Goal: Task Accomplishment & Management: Use online tool/utility

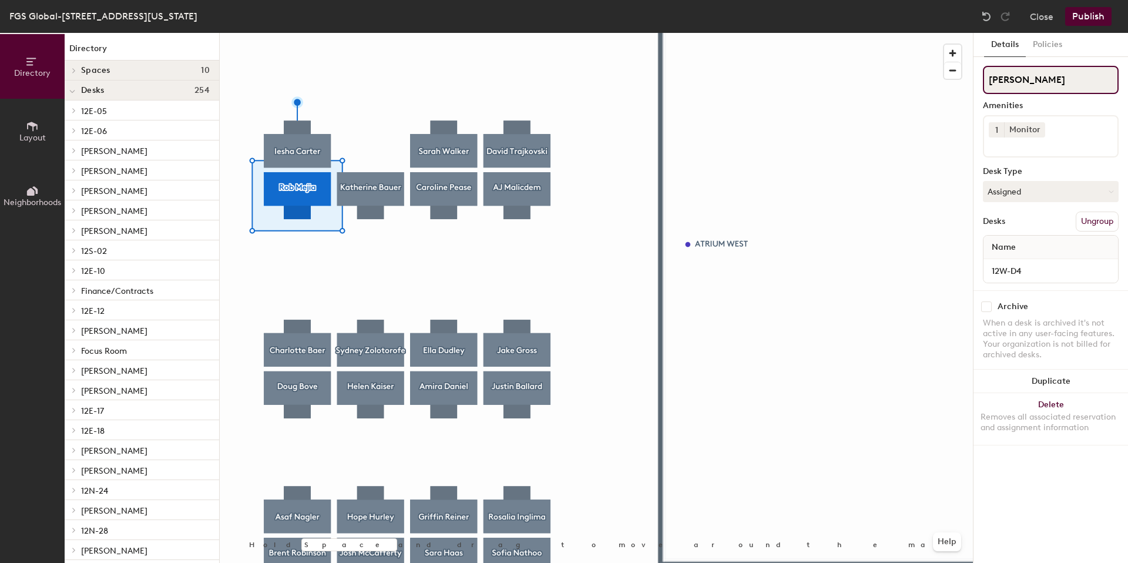
click at [930, 85] on div "Directory Layout Neighborhoods Directory Spaces 10 AdMo [GEOGRAPHIC_DATA] [GEOG…" at bounding box center [564, 298] width 1128 height 530
type input "12W-D4"
click at [1041, 194] on button "Assigned" at bounding box center [1051, 191] width 136 height 21
click at [1053, 46] on button "Policies" at bounding box center [1047, 45] width 43 height 24
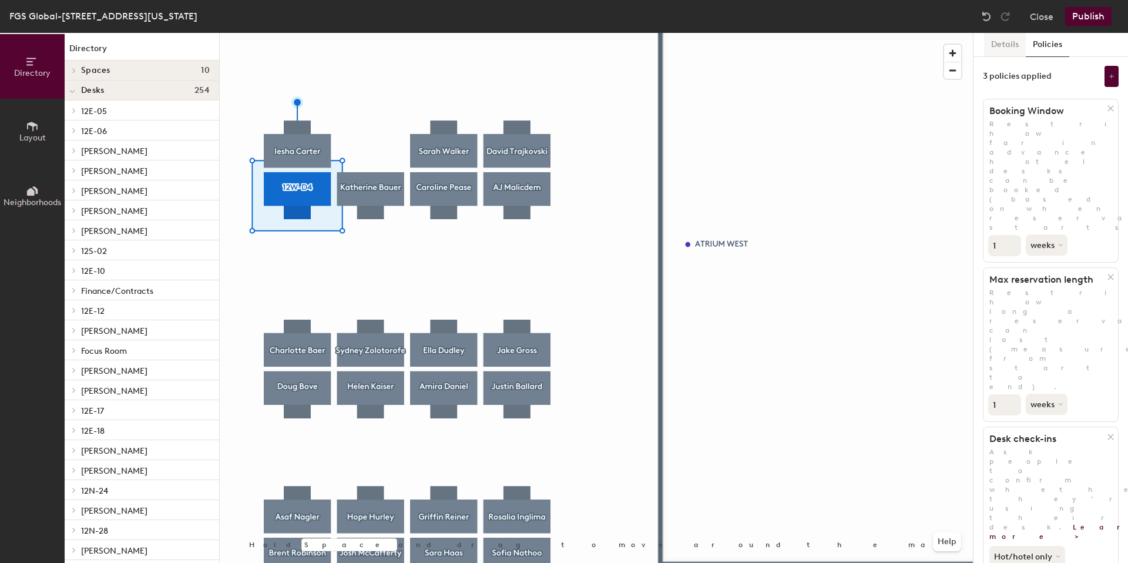
click at [1011, 48] on button "Details" at bounding box center [1005, 45] width 42 height 24
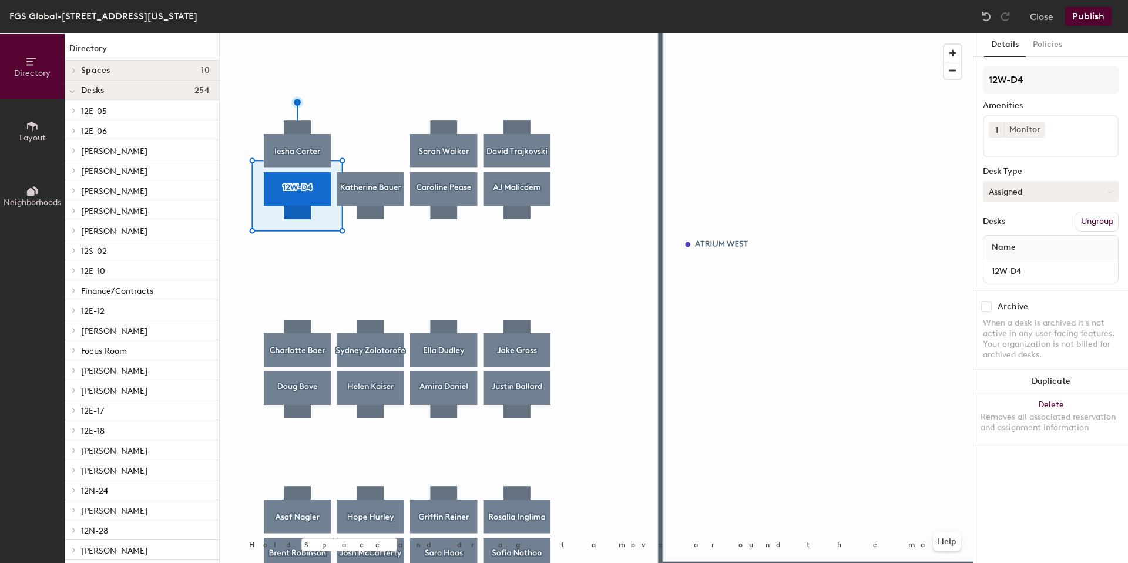
click at [1017, 192] on button "Assigned" at bounding box center [1051, 191] width 136 height 21
click at [1015, 264] on div "Hoteled" at bounding box center [1041, 263] width 117 height 18
click at [1026, 192] on button "Hoteled" at bounding box center [1051, 191] width 136 height 21
click at [1012, 266] on div "Hoteled" at bounding box center [1041, 263] width 117 height 18
click at [1086, 15] on button "Publish" at bounding box center [1088, 16] width 46 height 19
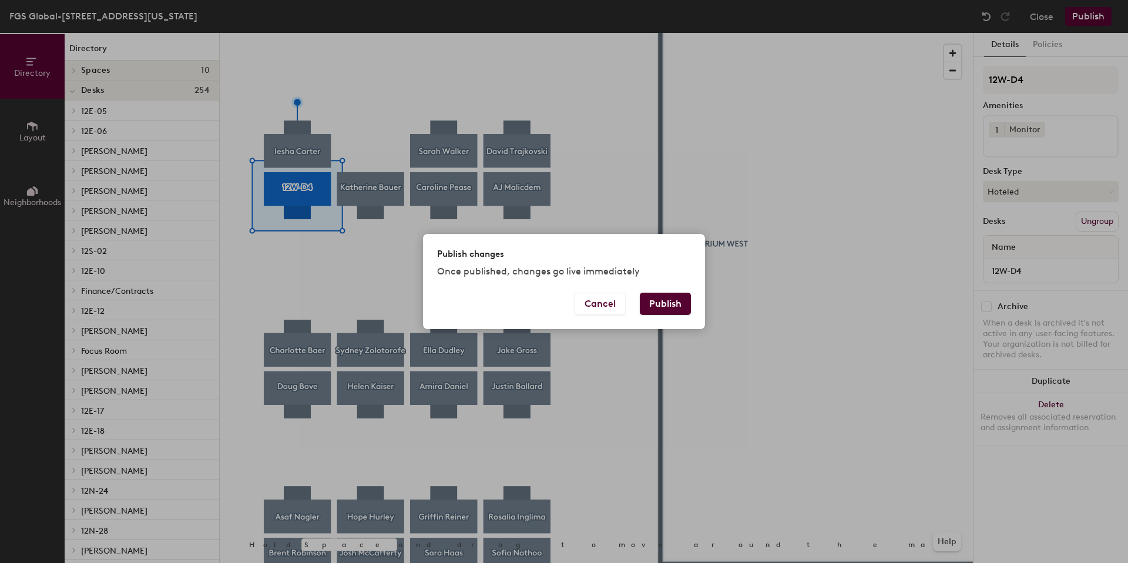
click at [674, 302] on button "Publish" at bounding box center [665, 304] width 51 height 22
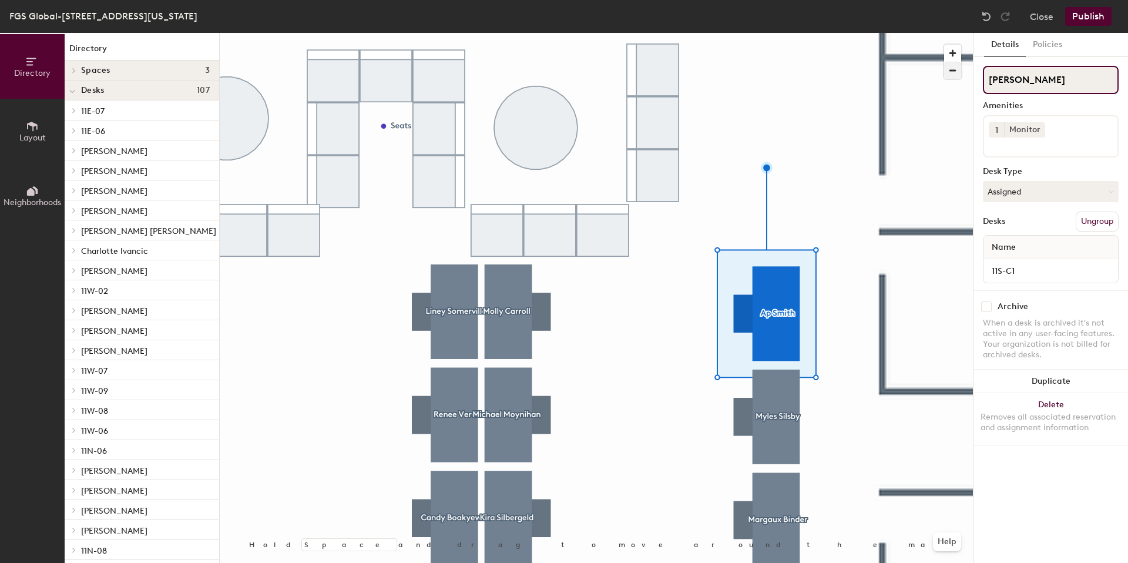
drag, startPoint x: 1041, startPoint y: 79, endPoint x: 949, endPoint y: 72, distance: 93.1
click at [949, 72] on div "Directory Layout Neighborhoods Directory Spaces 3 Logan NoMa Shaw Desks 107 11E…" at bounding box center [564, 298] width 1128 height 530
type input "11S-C1"
click at [1033, 192] on button "Assigned" at bounding box center [1051, 191] width 136 height 21
click at [1032, 260] on div "Hoteled" at bounding box center [1041, 263] width 117 height 18
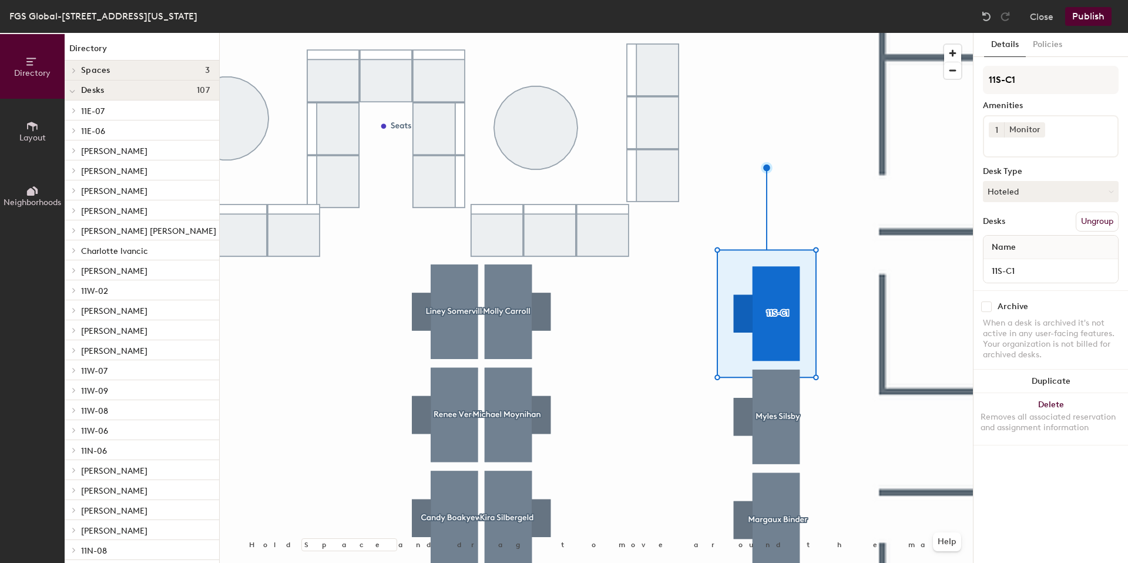
click at [1090, 18] on button "Publish" at bounding box center [1088, 16] width 46 height 19
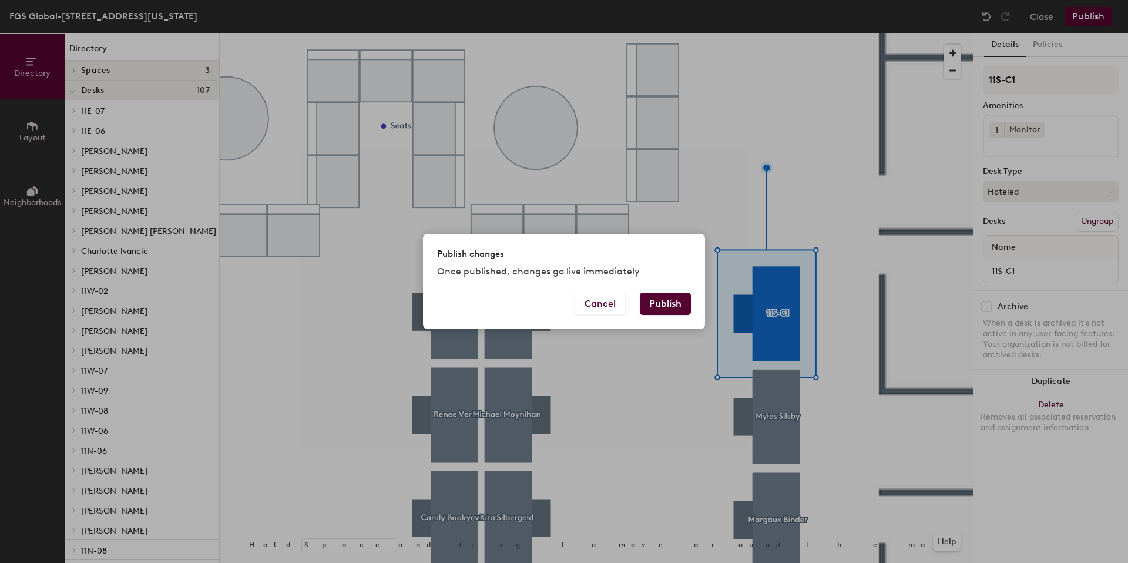
click at [680, 302] on button "Publish" at bounding box center [665, 304] width 51 height 22
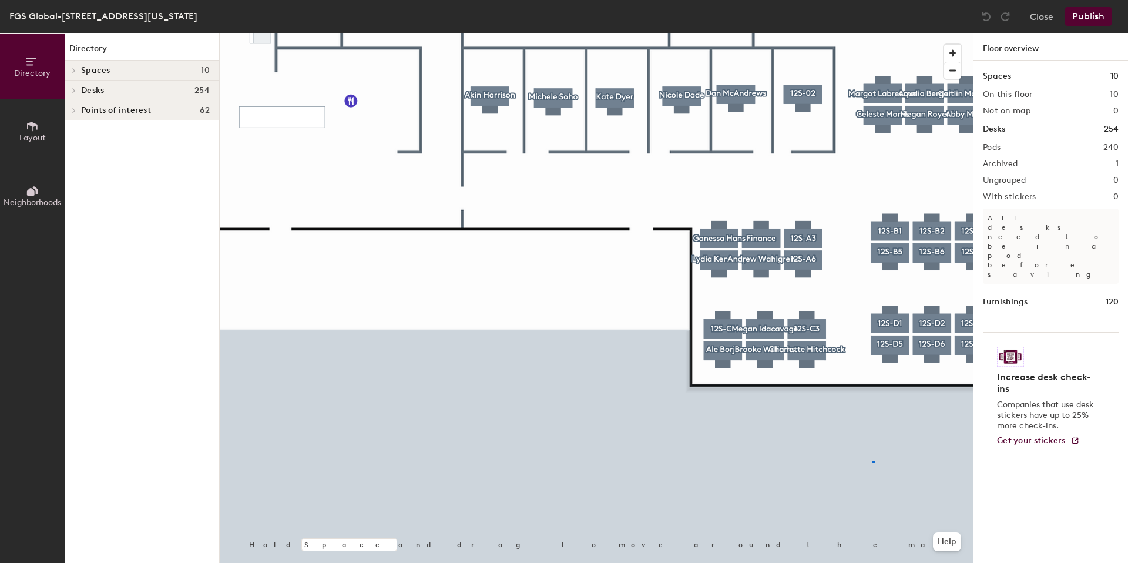
click at [740, 33] on div at bounding box center [596, 33] width 753 height 0
click at [571, 33] on div at bounding box center [596, 33] width 753 height 0
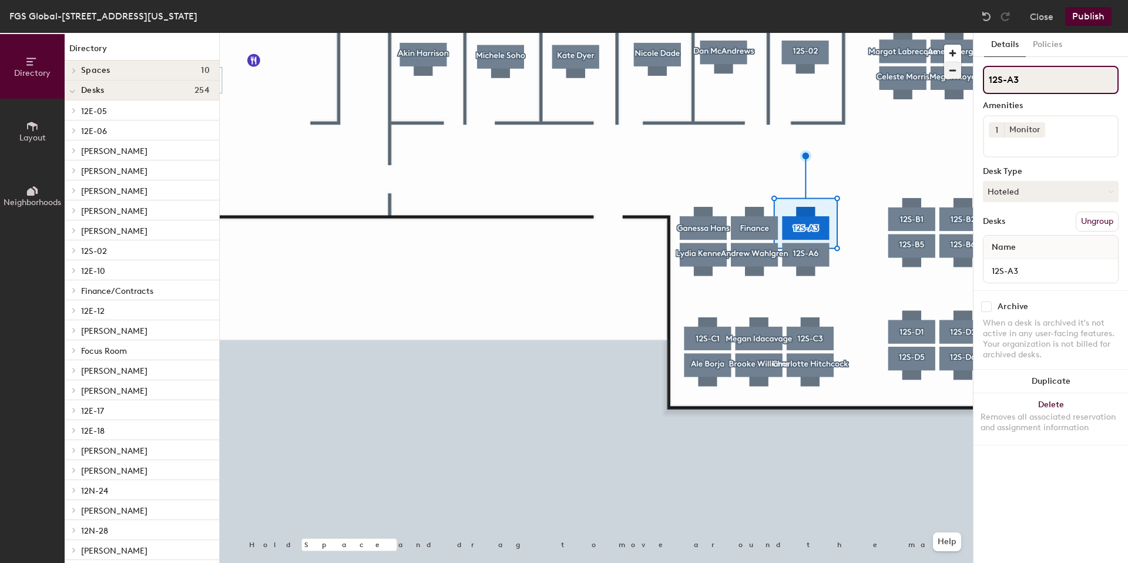
drag, startPoint x: 1043, startPoint y: 80, endPoint x: 959, endPoint y: 77, distance: 83.5
click at [959, 77] on div "Directory Layout Neighborhoods Directory Spaces 10 AdMo [GEOGRAPHIC_DATA] [GEOG…" at bounding box center [564, 298] width 1128 height 530
type input "[PERSON_NAME]"
click at [1090, 196] on button "Hoteled" at bounding box center [1051, 191] width 136 height 21
click at [1067, 227] on div "Assigned" at bounding box center [1041, 228] width 117 height 18
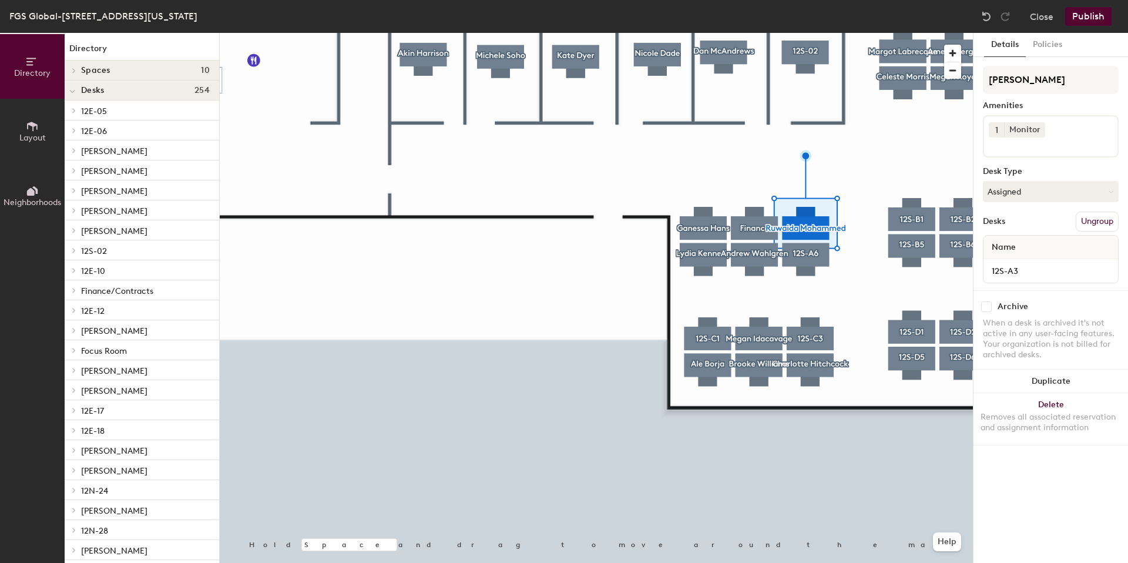
click at [1097, 20] on button "Publish" at bounding box center [1088, 16] width 46 height 19
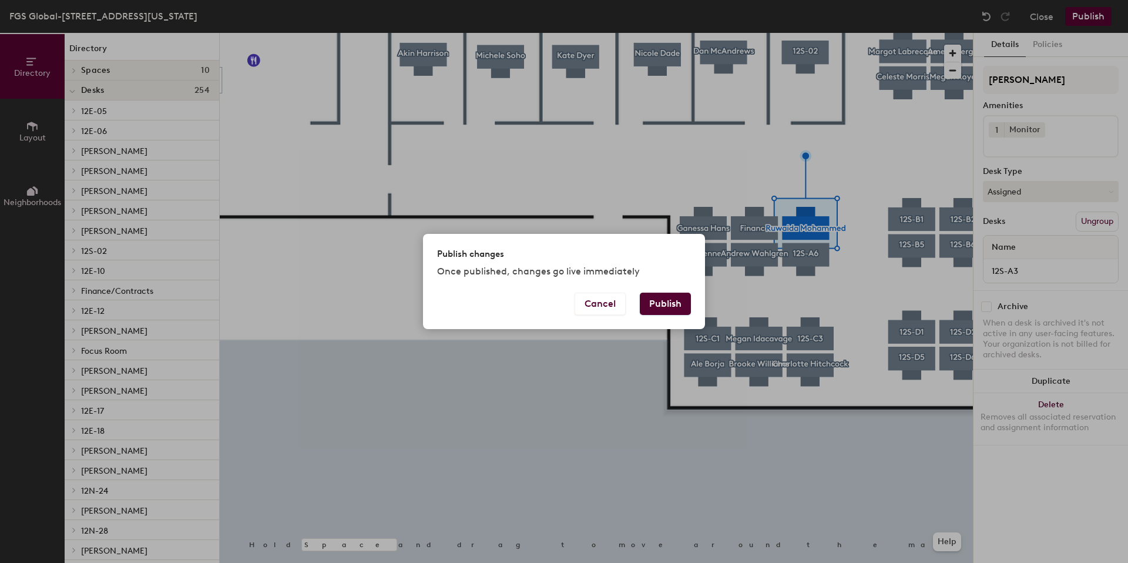
click at [667, 302] on button "Publish" at bounding box center [665, 304] width 51 height 22
